Goal: Entertainment & Leisure: Consume media (video, audio)

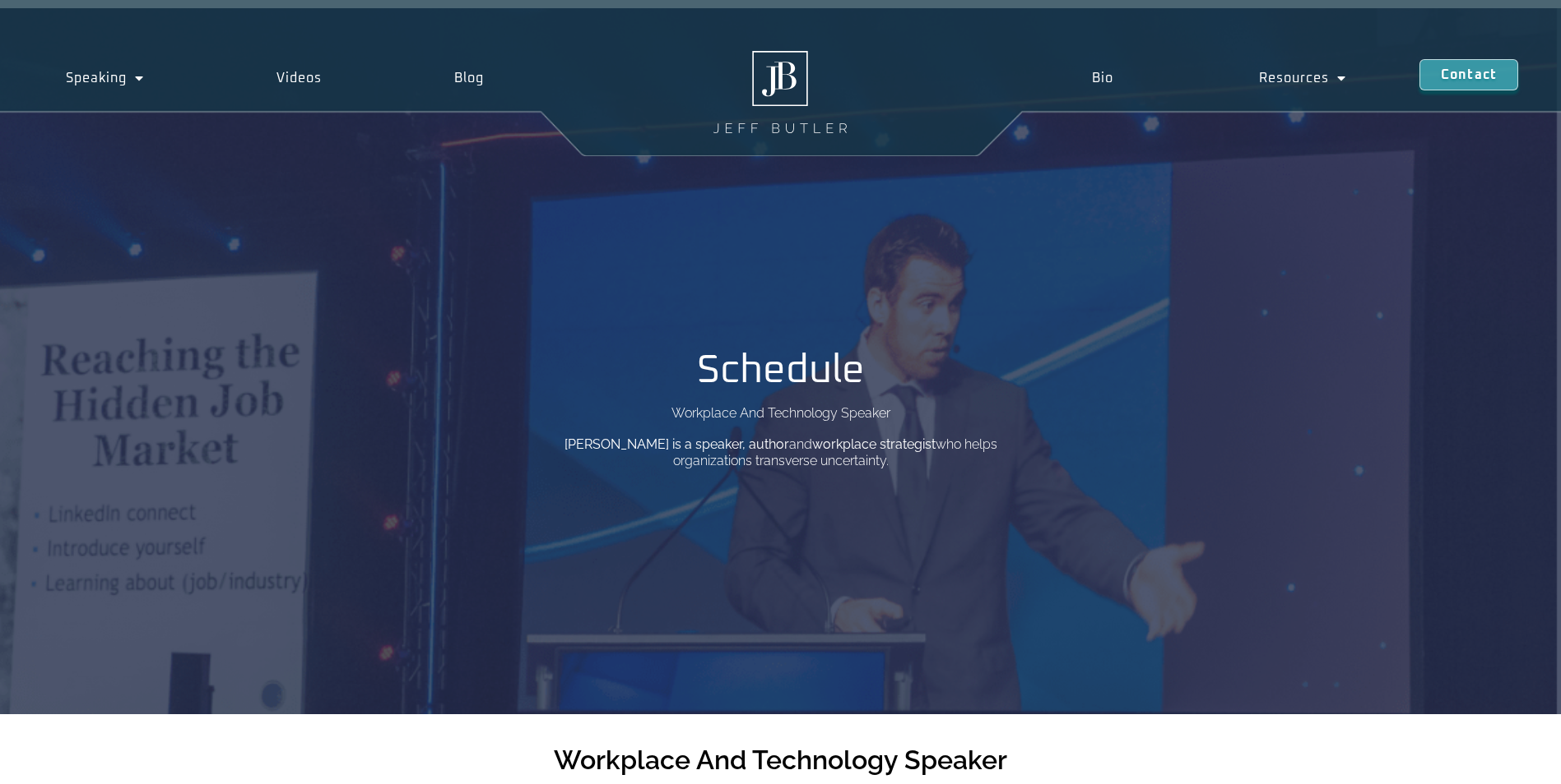
click at [662, 695] on div "Schedule Workplace And Technology Speaker [PERSON_NAME] is a speaker, author an…" at bounding box center [780, 361] width 1561 height 706
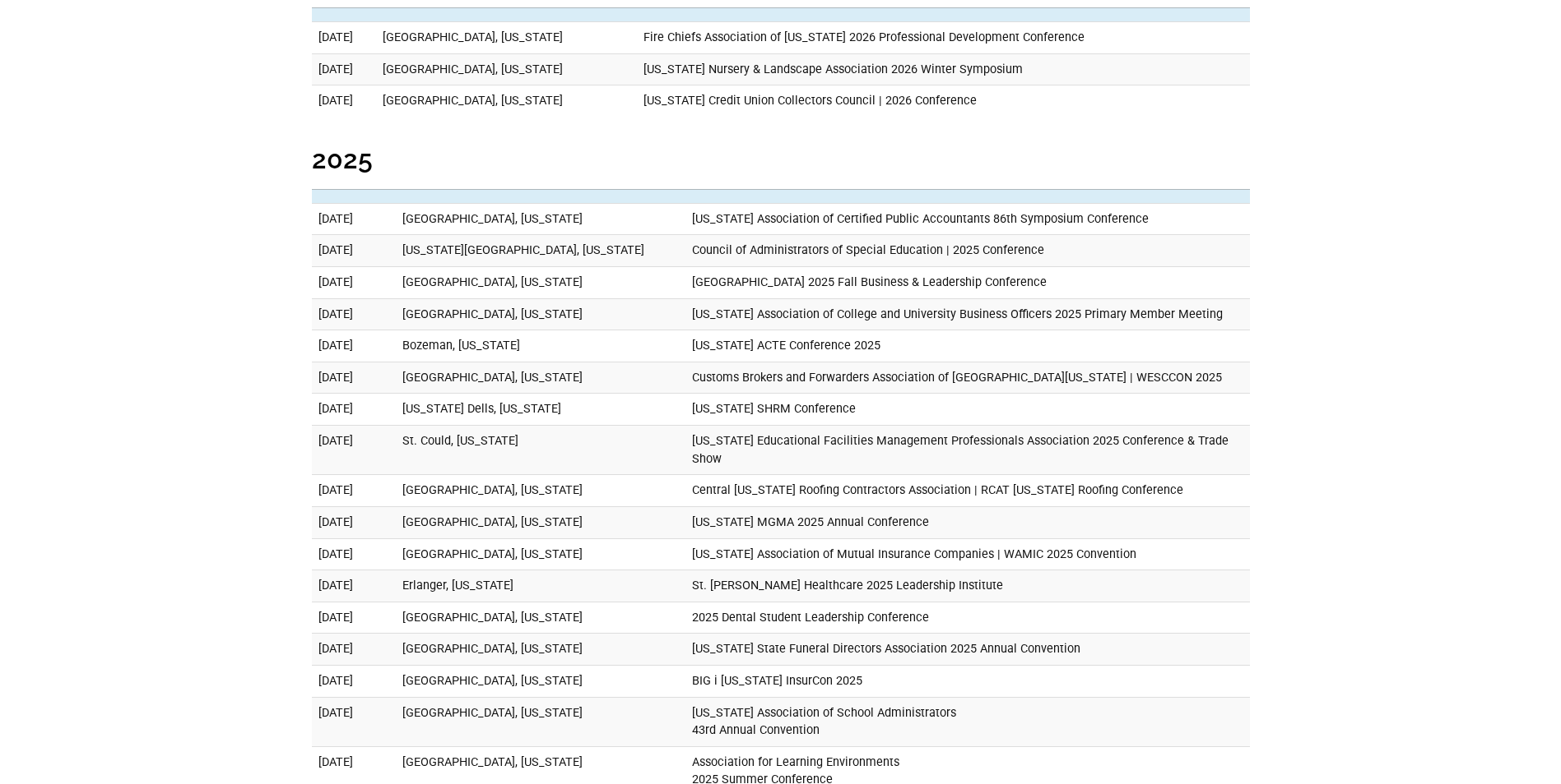
scroll to position [987, 0]
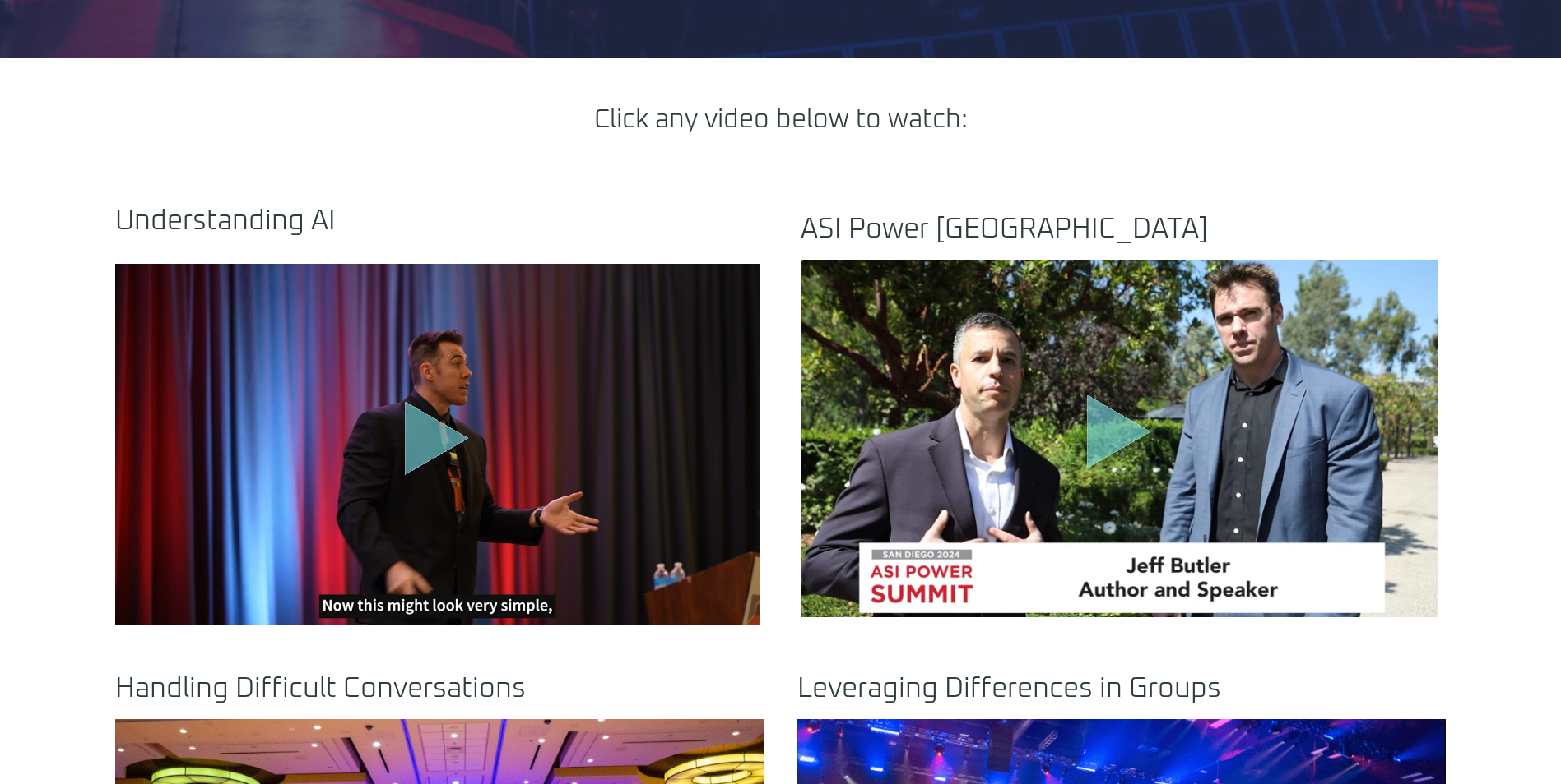
scroll to position [658, 0]
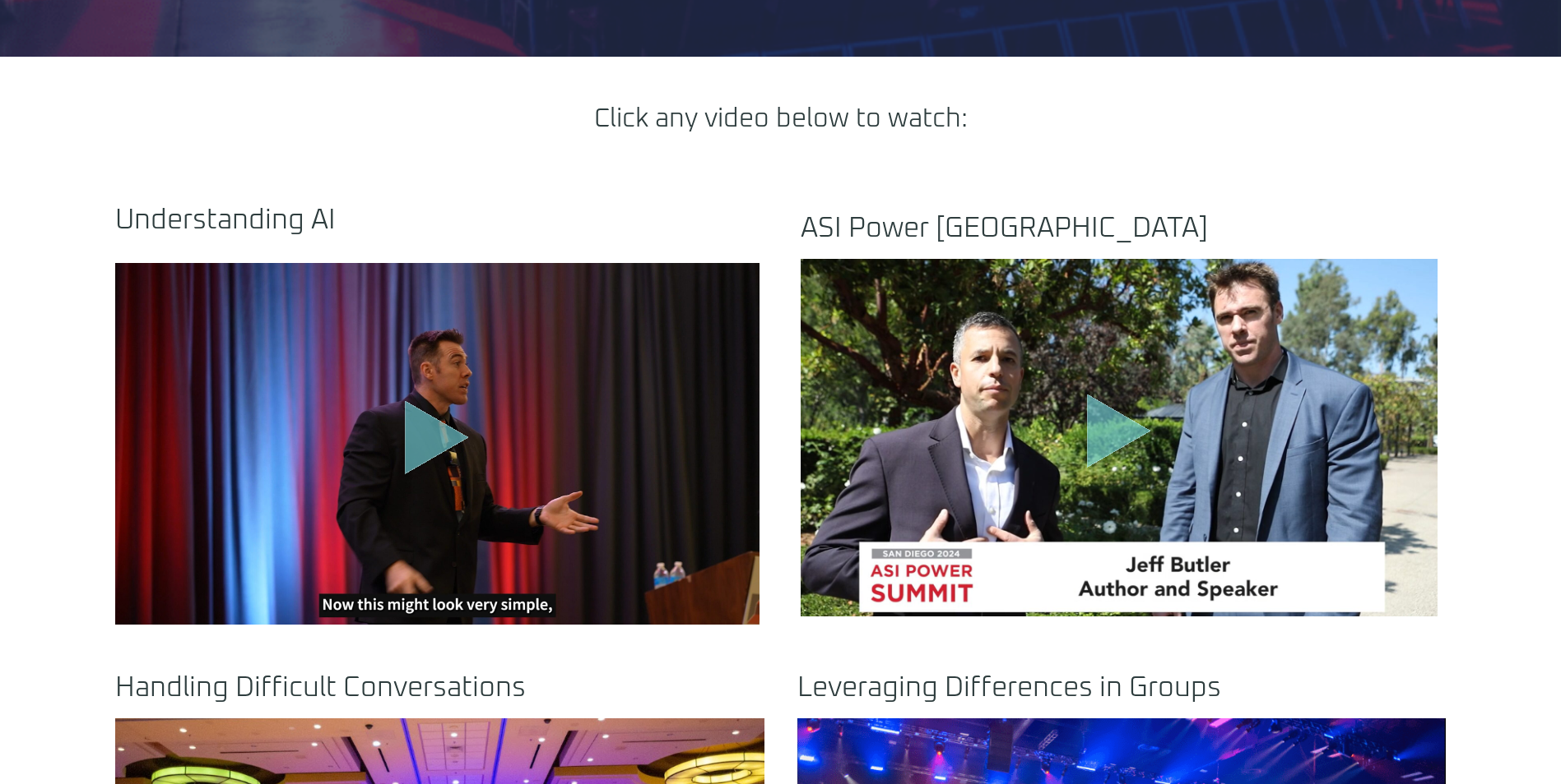
click at [440, 437] on icon "Play Video" at bounding box center [436, 437] width 64 height 74
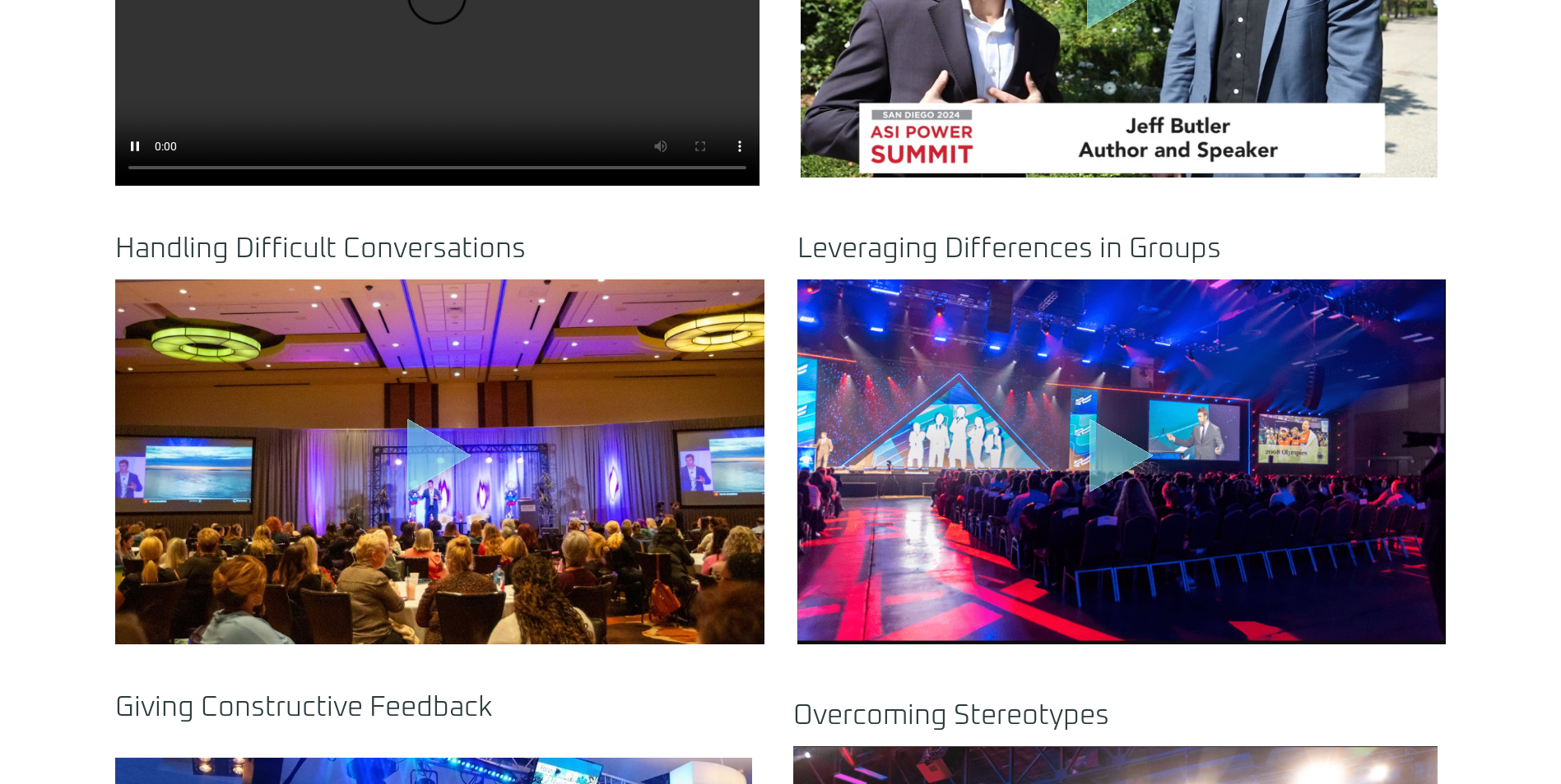
scroll to position [1069, 0]
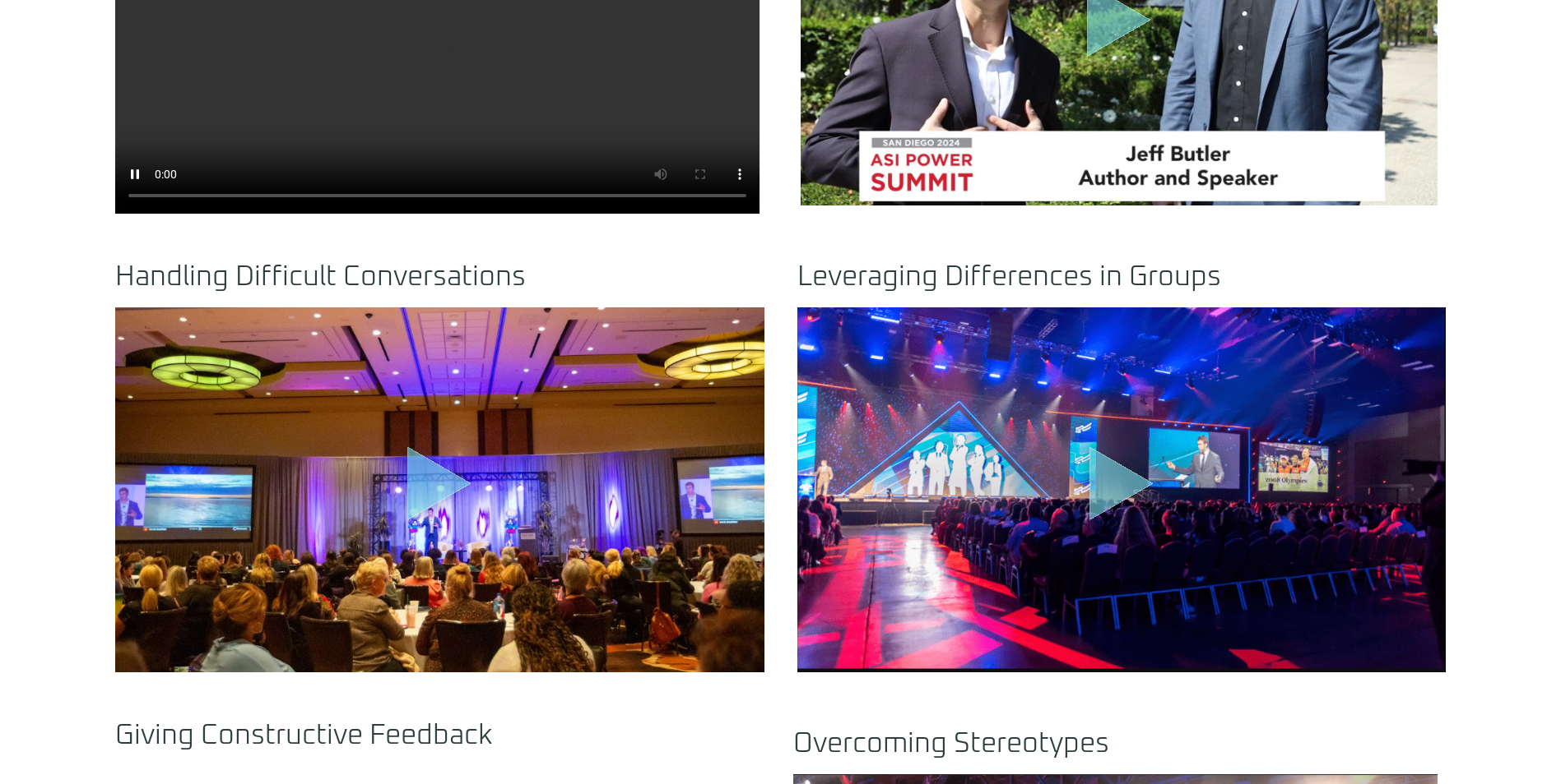
click at [405, 483] on icon ".st0{fill:#FFF;fill-opacity:.39}.st1{fill:#5ADCE8;fill-opacity:.6}.st2{fill:non…" at bounding box center [439, 487] width 82 height 82
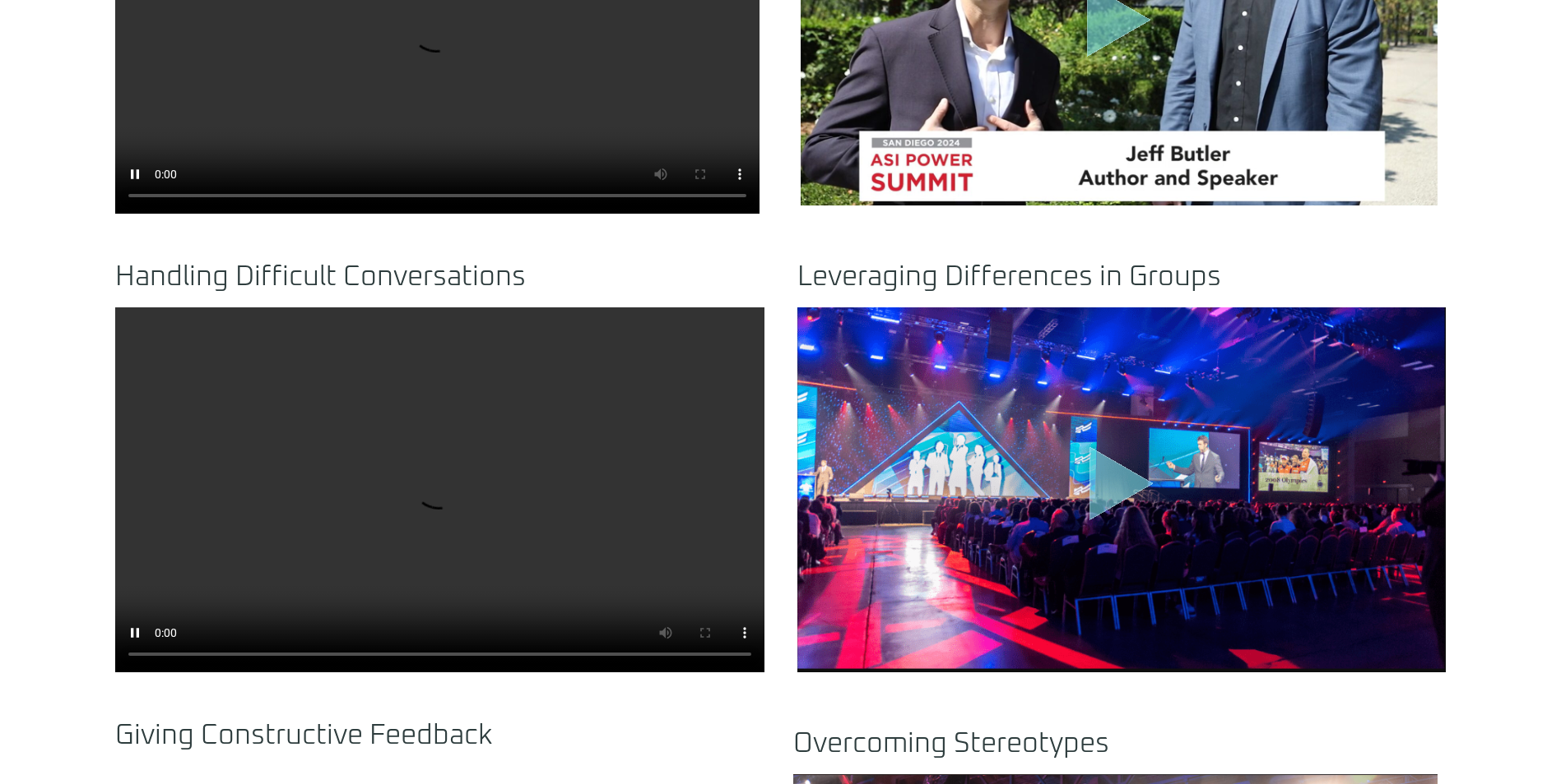
click at [407, 53] on video at bounding box center [437, 33] width 645 height 362
click at [436, 515] on video at bounding box center [440, 490] width 649 height 365
click at [532, 509] on video at bounding box center [440, 490] width 649 height 365
